Goal: Find specific page/section: Locate a particular part of the current website

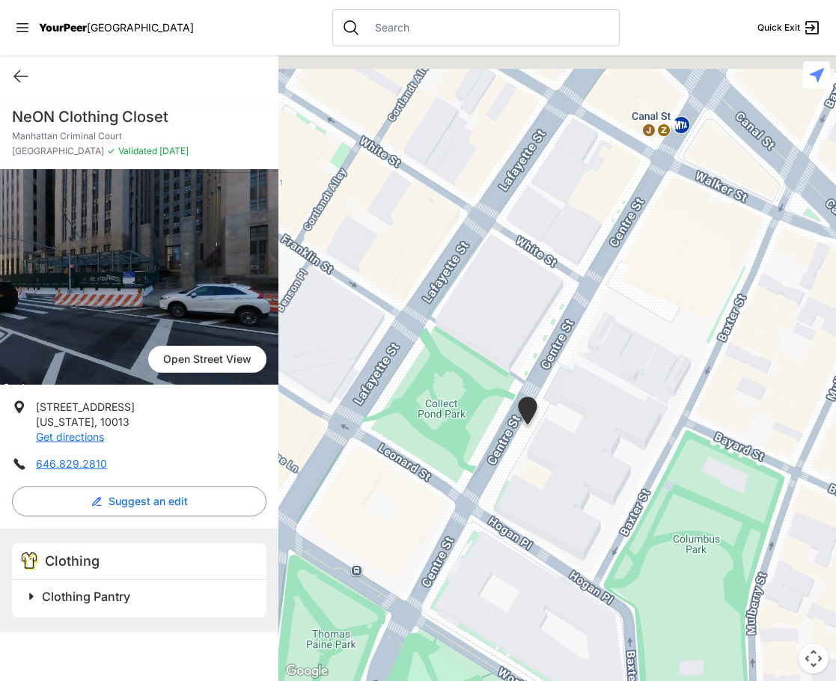
drag, startPoint x: 439, startPoint y: 284, endPoint x: 492, endPoint y: 428, distance: 154.2
click at [492, 428] on div at bounding box center [557, 368] width 558 height 626
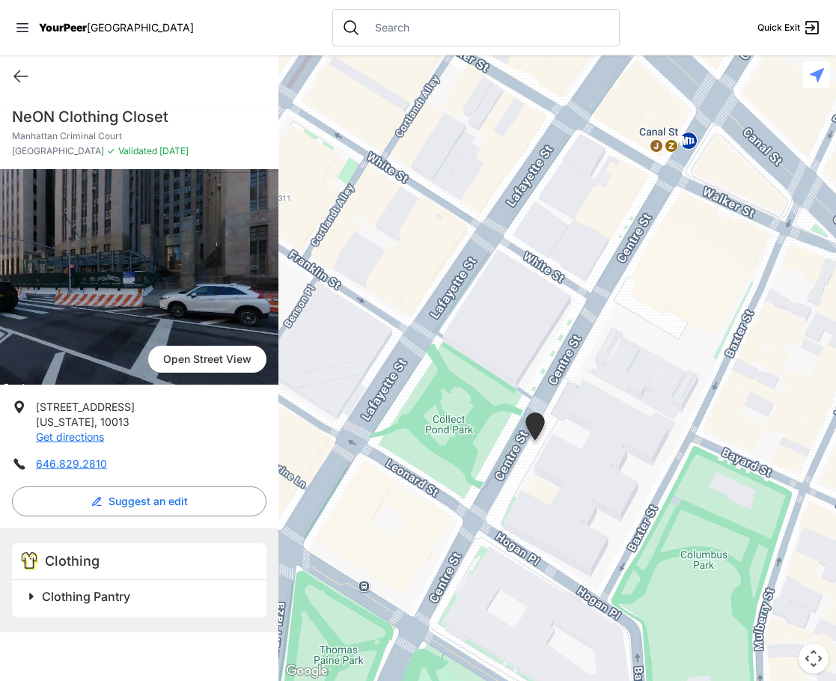
click at [31, 603] on span at bounding box center [218, 596] width 395 height 21
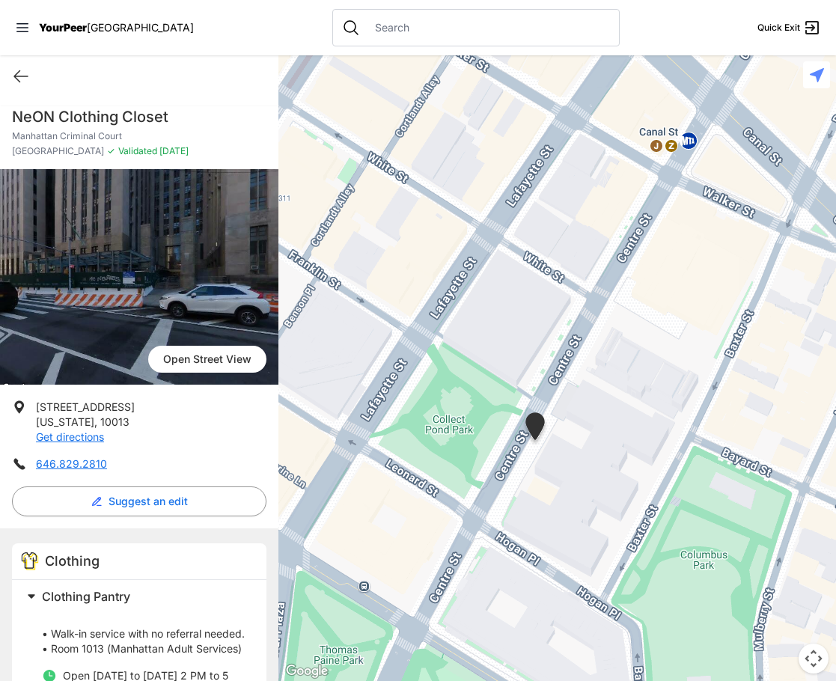
click at [31, 603] on span at bounding box center [218, 596] width 395 height 21
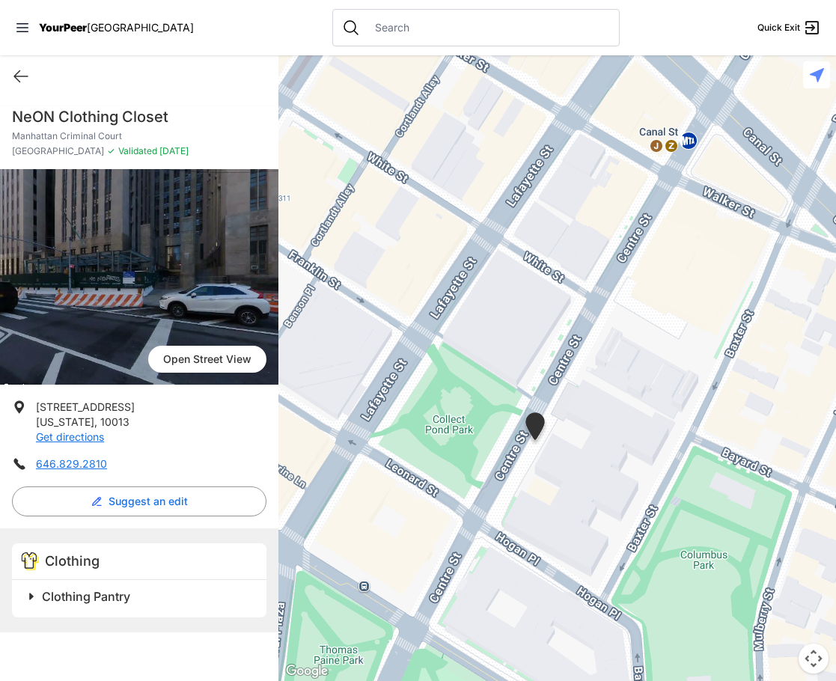
click at [141, 598] on h2 "Clothing Pantry" at bounding box center [145, 597] width 207 height 18
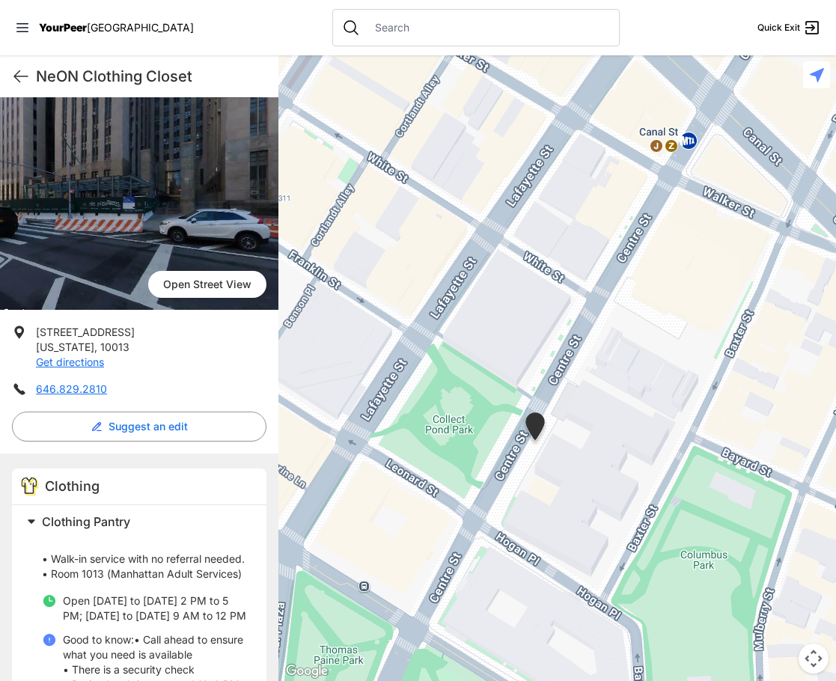
scroll to position [225, 0]
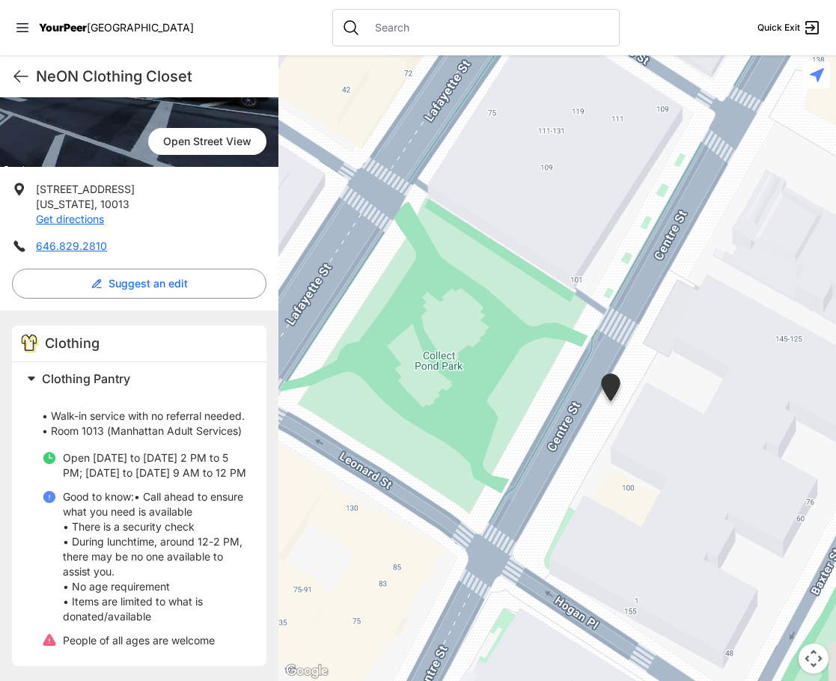
drag, startPoint x: 690, startPoint y: 377, endPoint x: 626, endPoint y: 466, distance: 109.5
click at [626, 466] on div at bounding box center [557, 368] width 558 height 626
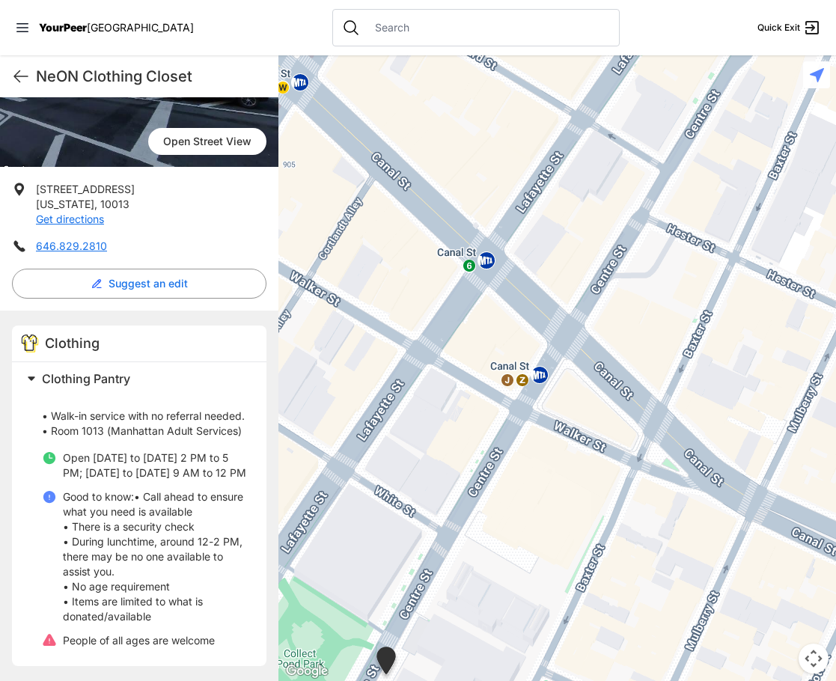
drag, startPoint x: 669, startPoint y: 399, endPoint x: 447, endPoint y: 692, distance: 368.1
click at [447, 680] on html "View map Close panel YourPeer [GEOGRAPHIC_DATA] Quick Exit Single Adult Familie…" at bounding box center [418, 340] width 836 height 681
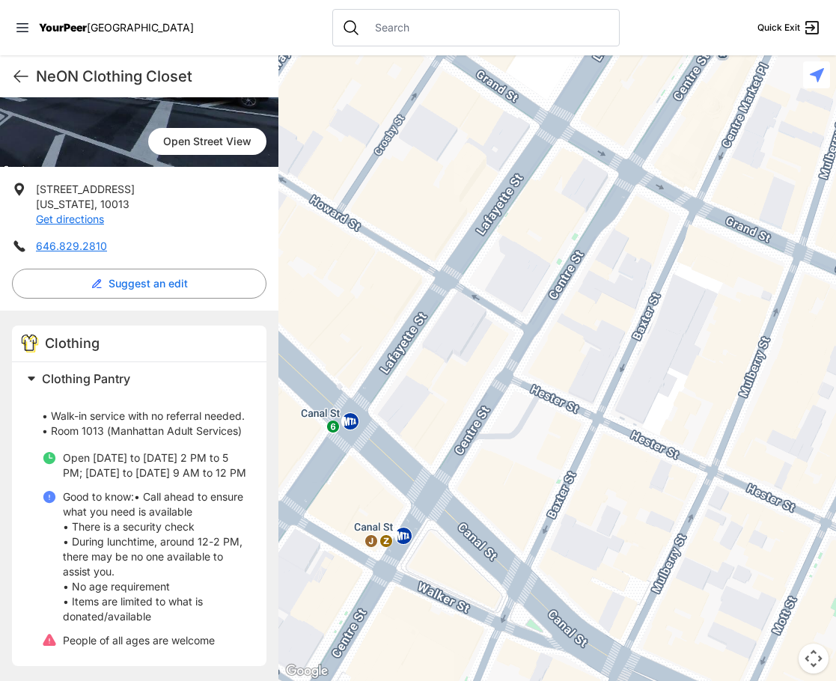
drag, startPoint x: 634, startPoint y: 314, endPoint x: 445, endPoint y: 563, distance: 312.4
click at [445, 563] on div at bounding box center [557, 368] width 558 height 626
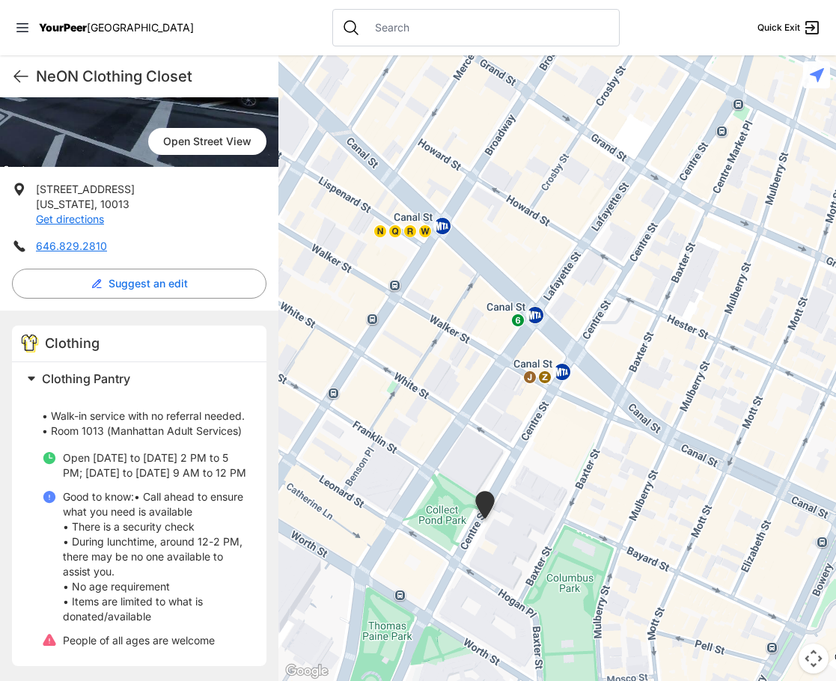
drag, startPoint x: 524, startPoint y: 482, endPoint x: 656, endPoint y: 333, distance: 199.3
click at [656, 333] on div at bounding box center [557, 368] width 558 height 626
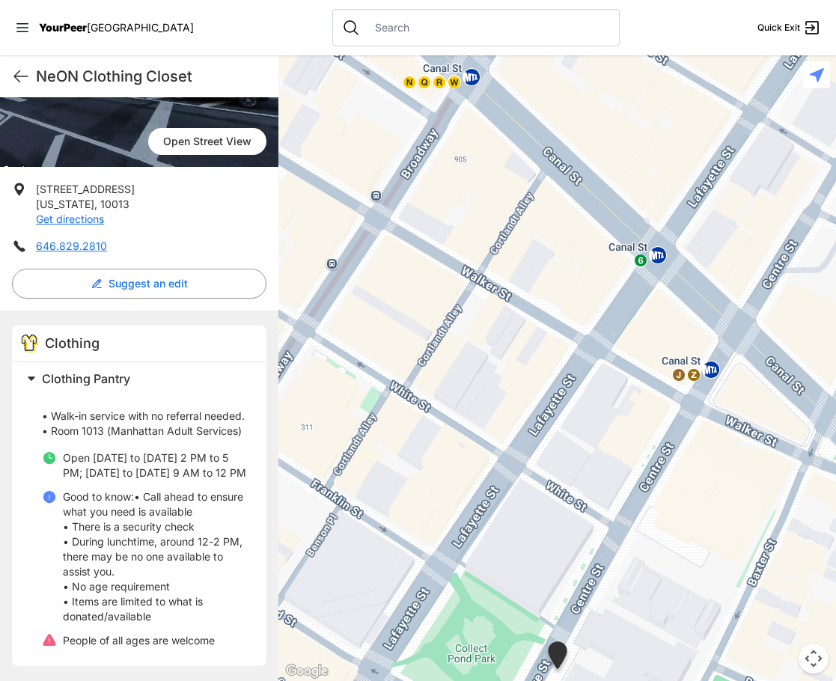
drag, startPoint x: 537, startPoint y: 405, endPoint x: 656, endPoint y: 486, distance: 143.9
click at [656, 486] on div at bounding box center [557, 368] width 558 height 626
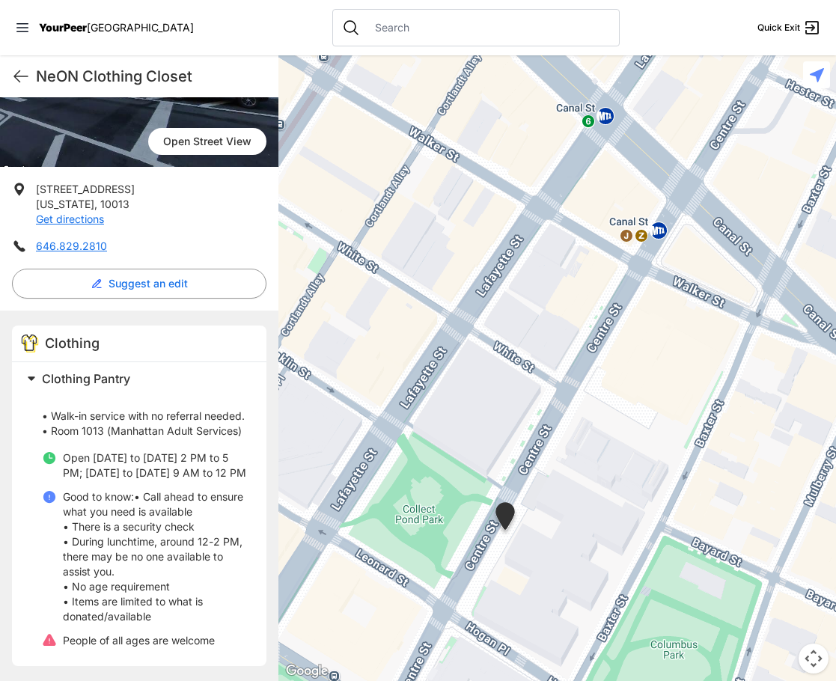
drag, startPoint x: 673, startPoint y: 507, endPoint x: 618, endPoint y: 384, distance: 134.4
click at [618, 384] on div at bounding box center [557, 368] width 558 height 626
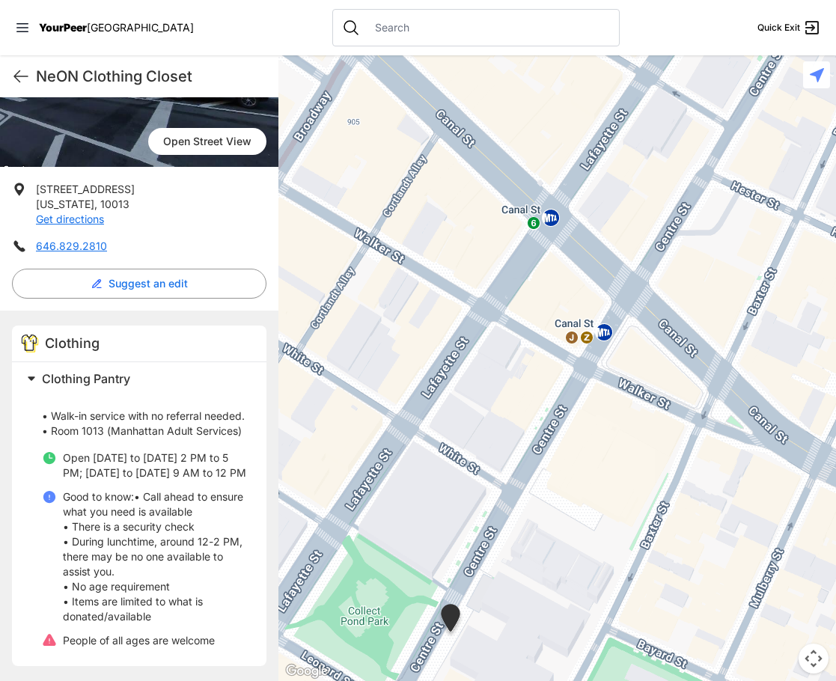
drag, startPoint x: 553, startPoint y: 153, endPoint x: 475, endPoint y: 271, distance: 141.6
click at [475, 271] on div at bounding box center [557, 368] width 558 height 626
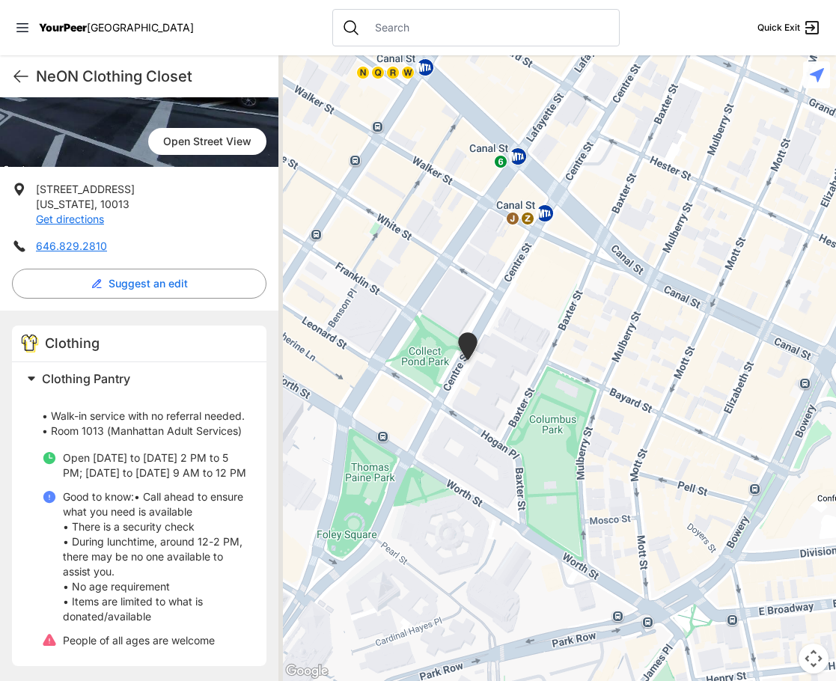
drag, startPoint x: 427, startPoint y: 445, endPoint x: 522, endPoint y: 238, distance: 227.7
click at [522, 238] on div at bounding box center [557, 368] width 558 height 626
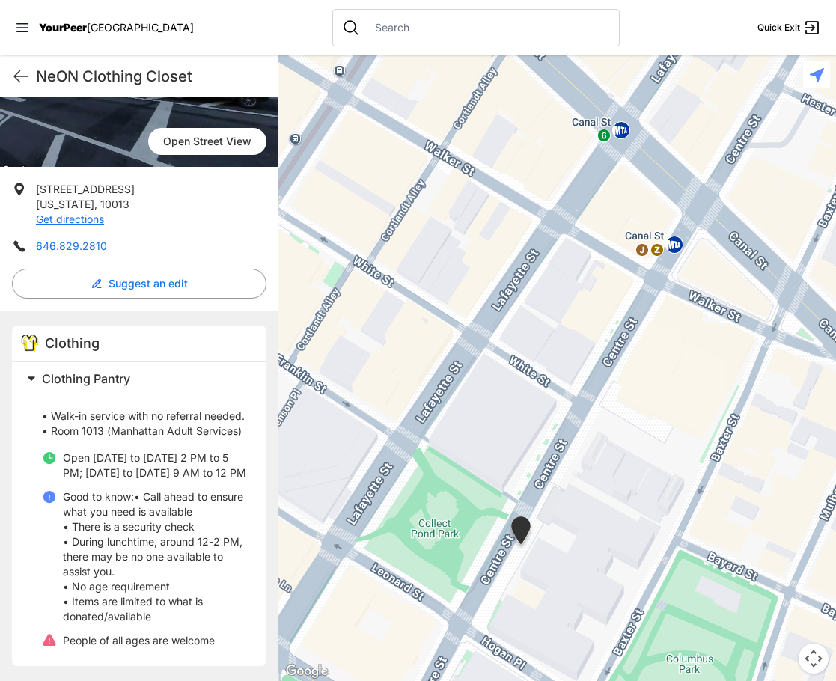
drag, startPoint x: 504, startPoint y: 275, endPoint x: 558, endPoint y: 434, distance: 167.6
click at [558, 434] on div at bounding box center [557, 368] width 558 height 626
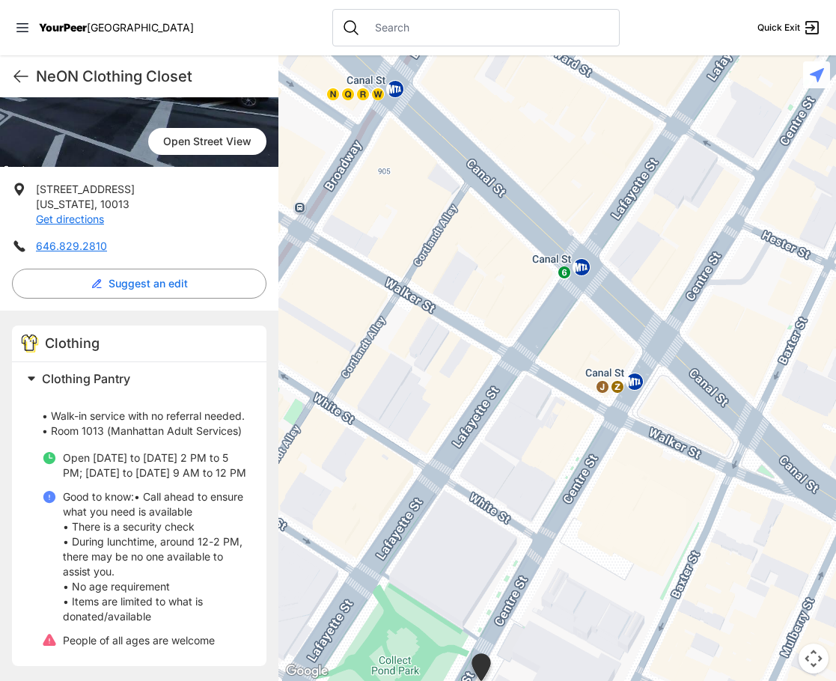
drag, startPoint x: 635, startPoint y: 507, endPoint x: 594, endPoint y: 642, distance: 140.7
click at [594, 642] on div at bounding box center [557, 368] width 558 height 626
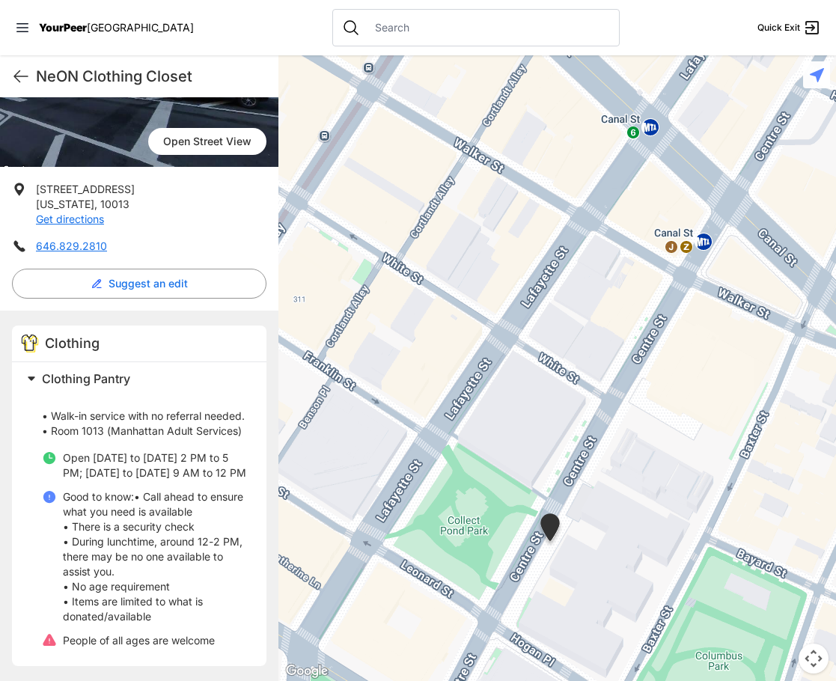
drag, startPoint x: 574, startPoint y: 568, endPoint x: 620, endPoint y: 440, distance: 135.9
click at [620, 440] on div at bounding box center [557, 368] width 558 height 626
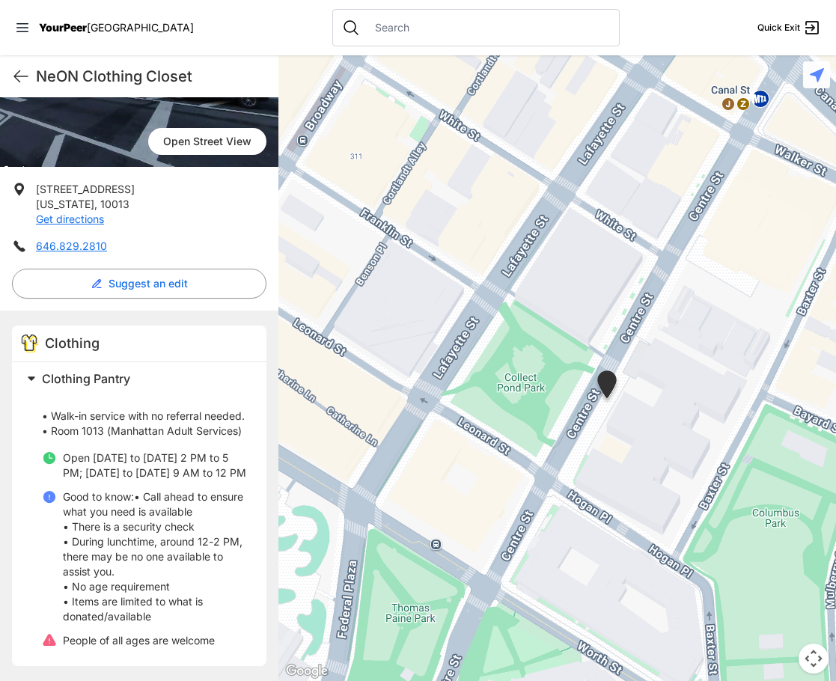
drag, startPoint x: 620, startPoint y: 531, endPoint x: 659, endPoint y: 418, distance: 119.5
click at [659, 418] on div at bounding box center [557, 368] width 558 height 626
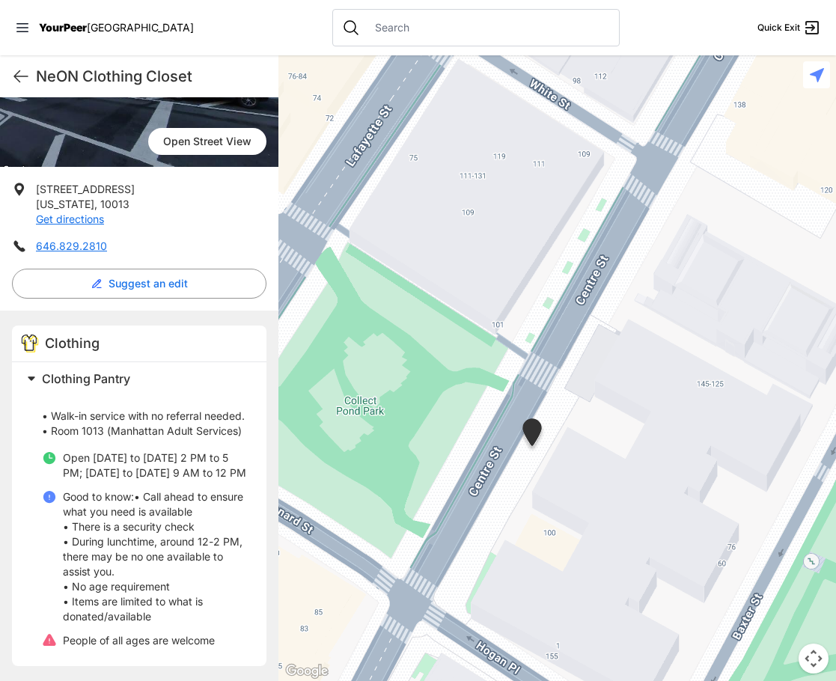
drag, startPoint x: 662, startPoint y: 341, endPoint x: 595, endPoint y: 493, distance: 166.2
click at [594, 494] on div at bounding box center [557, 368] width 558 height 626
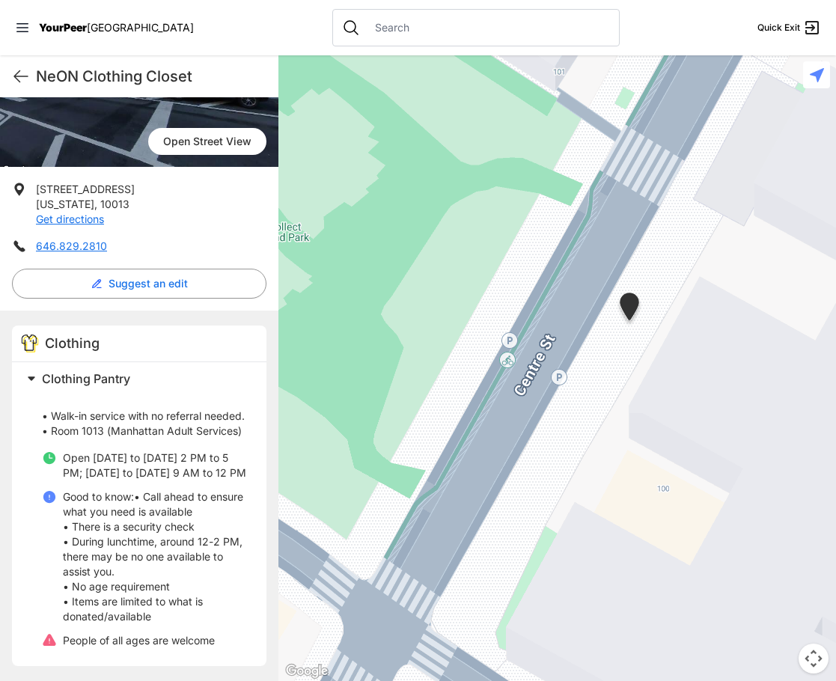
drag, startPoint x: 556, startPoint y: 424, endPoint x: 475, endPoint y: 540, distance: 141.8
click at [475, 540] on div at bounding box center [557, 368] width 558 height 626
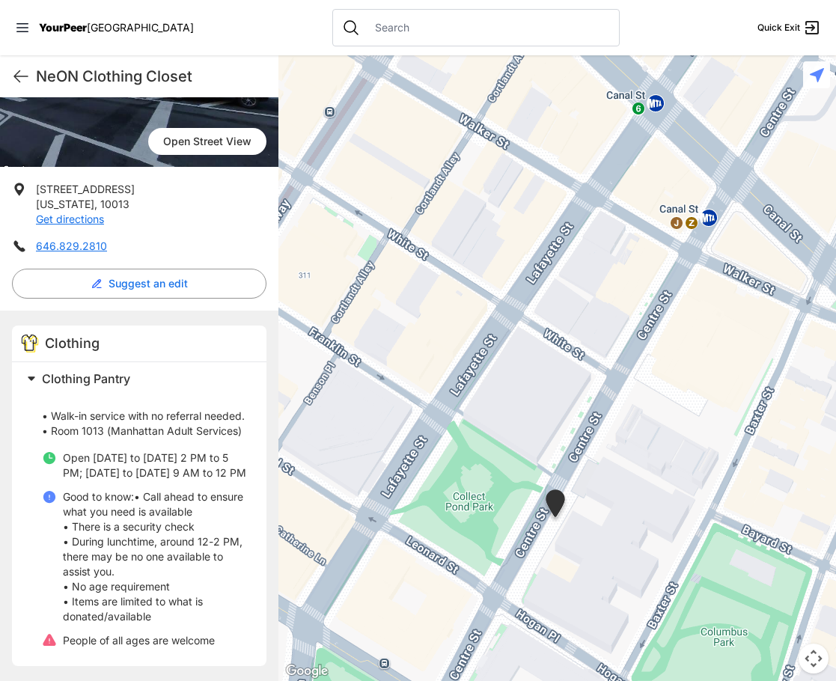
drag, startPoint x: 621, startPoint y: 386, endPoint x: 619, endPoint y: 452, distance: 65.9
click at [619, 451] on div at bounding box center [557, 368] width 558 height 626
